Goal: Navigation & Orientation: Find specific page/section

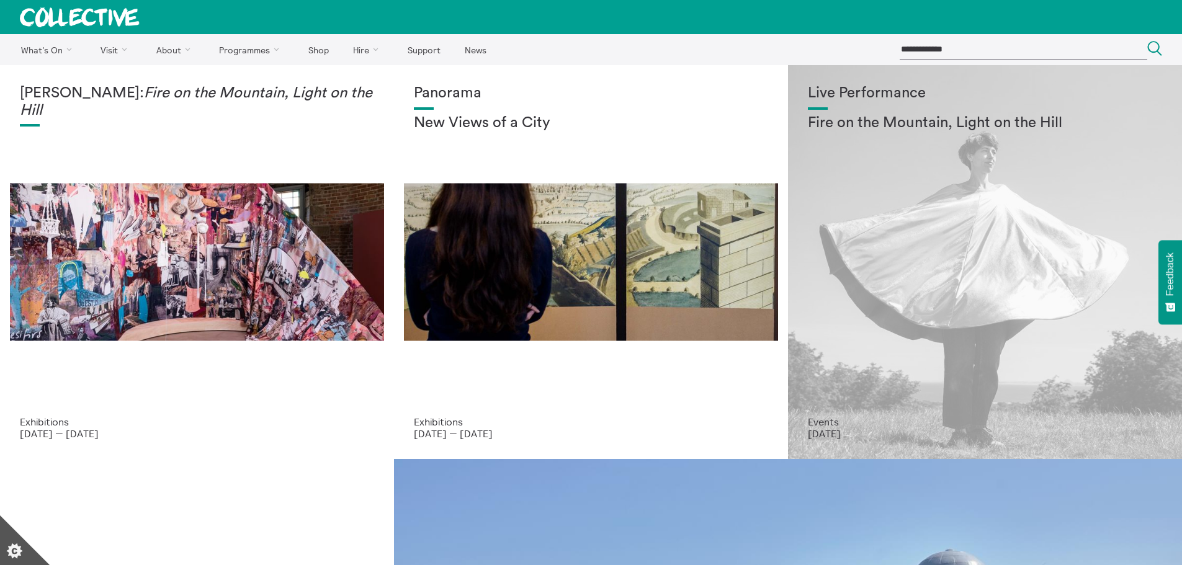
click at [864, 274] on div "Live Performance Fire on the Mountain, Light on the Hill" at bounding box center [985, 250] width 354 height 331
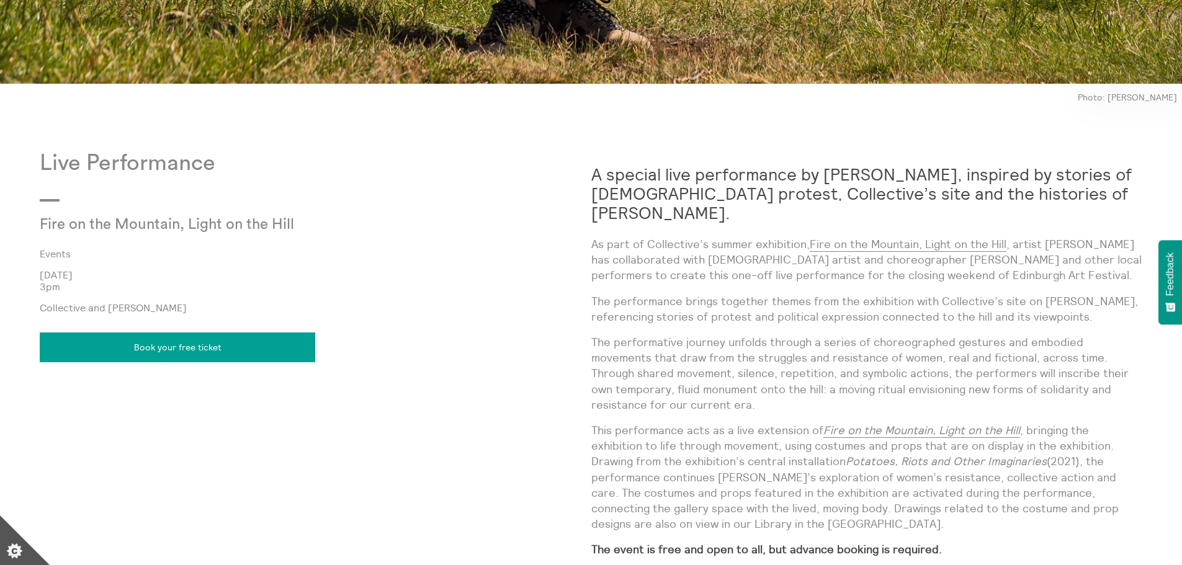
scroll to position [1164, 0]
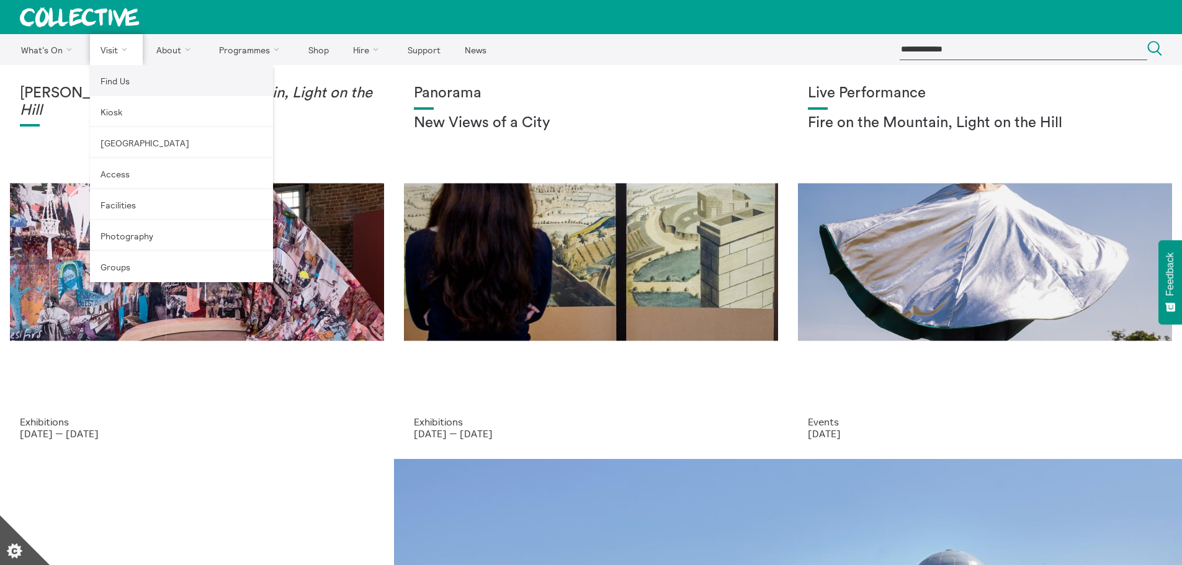
click at [128, 82] on link "Find Us" at bounding box center [181, 80] width 183 height 31
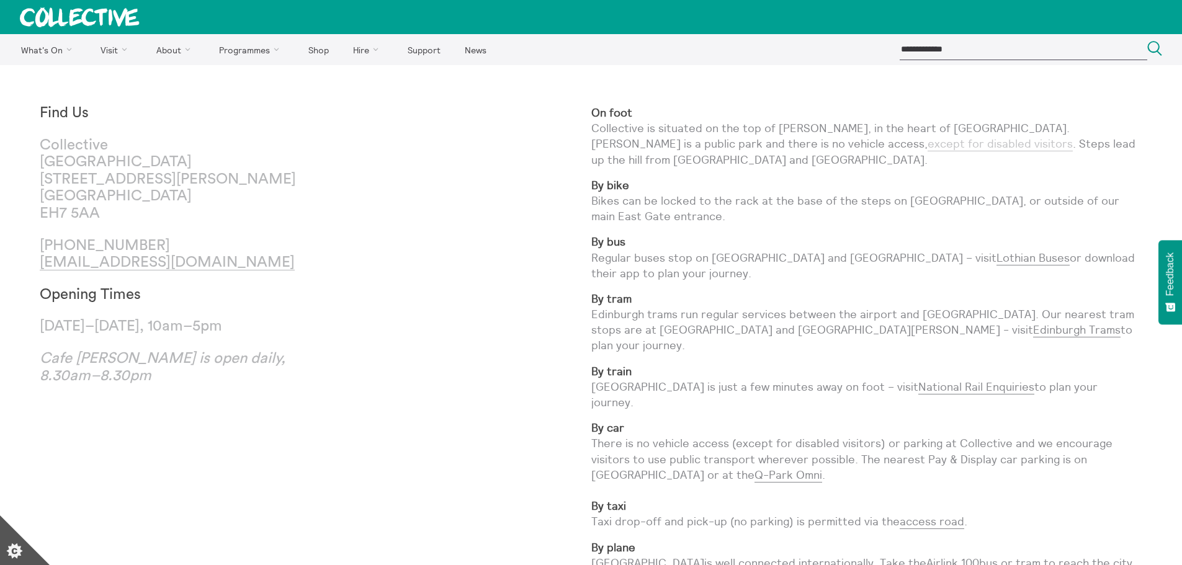
click at [927, 148] on link "except for disabled visitors" at bounding box center [999, 143] width 145 height 15
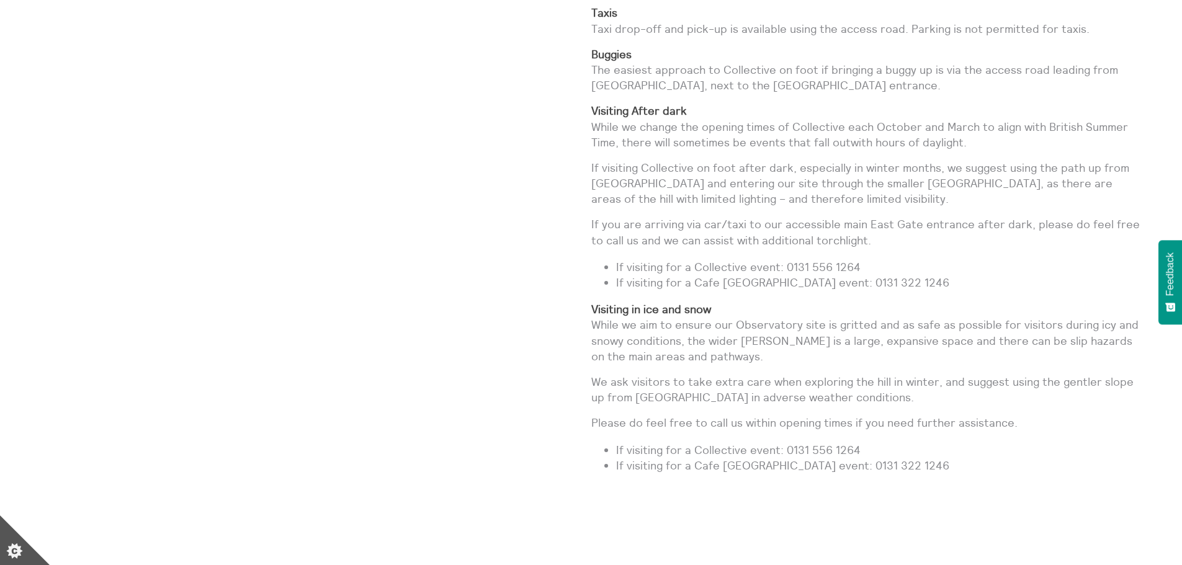
scroll to position [1130, 0]
